Goal: Information Seeking & Learning: Learn about a topic

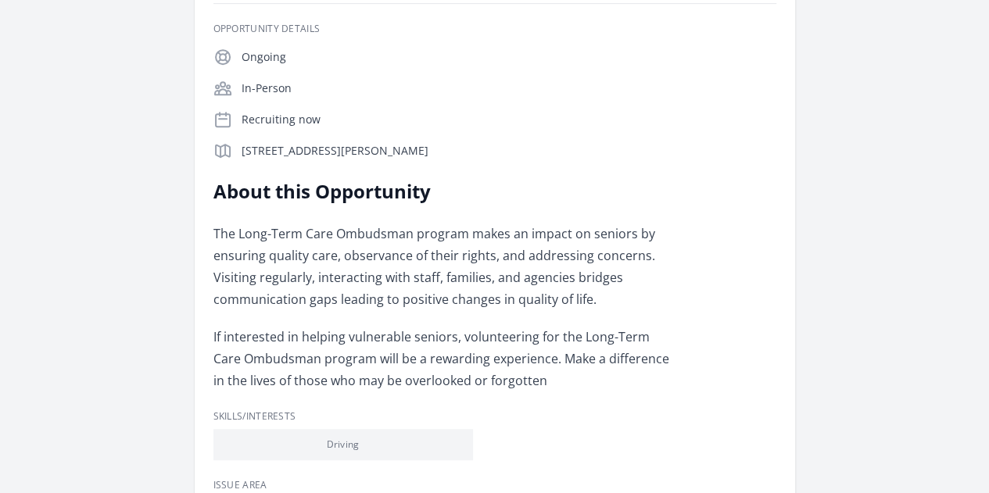
scroll to position [387, 0]
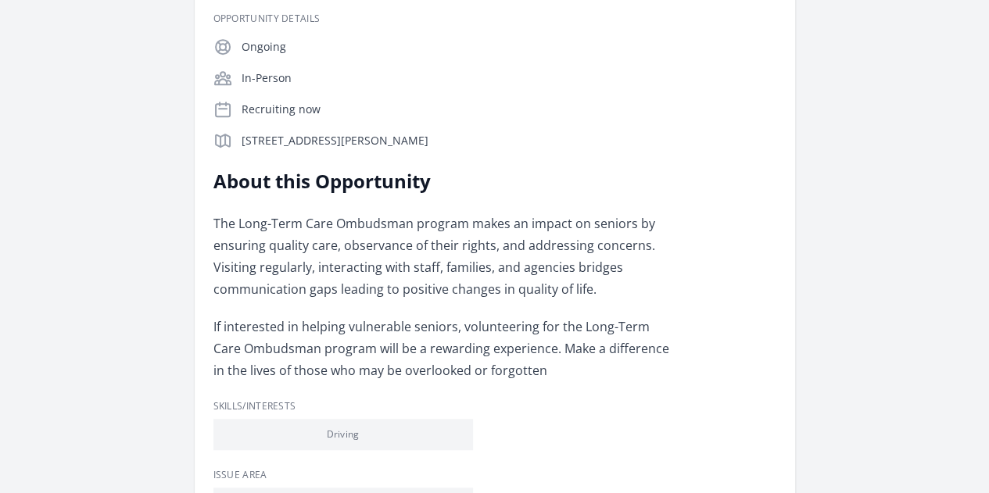
click at [0, 0] on link "Learn more about County of San Diego Health and Human Services" at bounding box center [0, 0] width 0 height 0
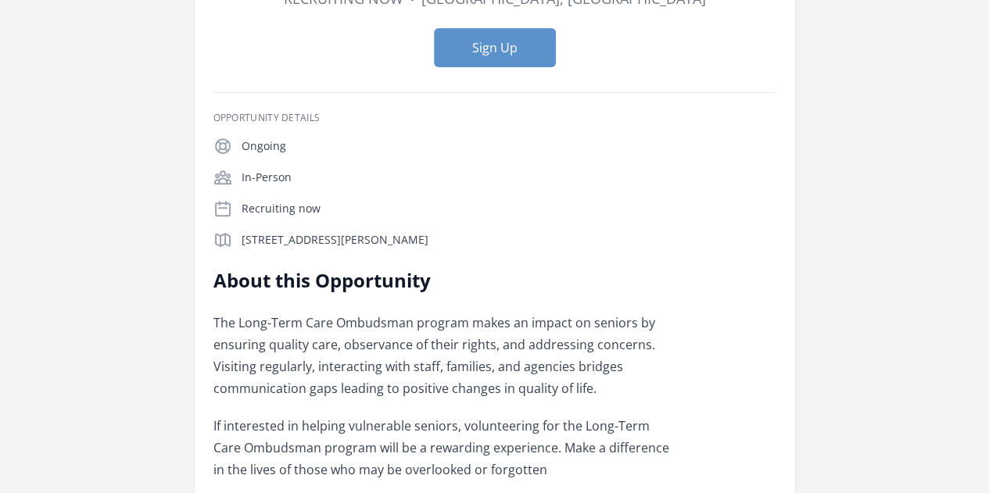
scroll to position [288, 0]
click at [0, 0] on link "Learn more about County of San Diego Health and Human Services" at bounding box center [0, 0] width 0 height 0
